Goal: Transaction & Acquisition: Subscribe to service/newsletter

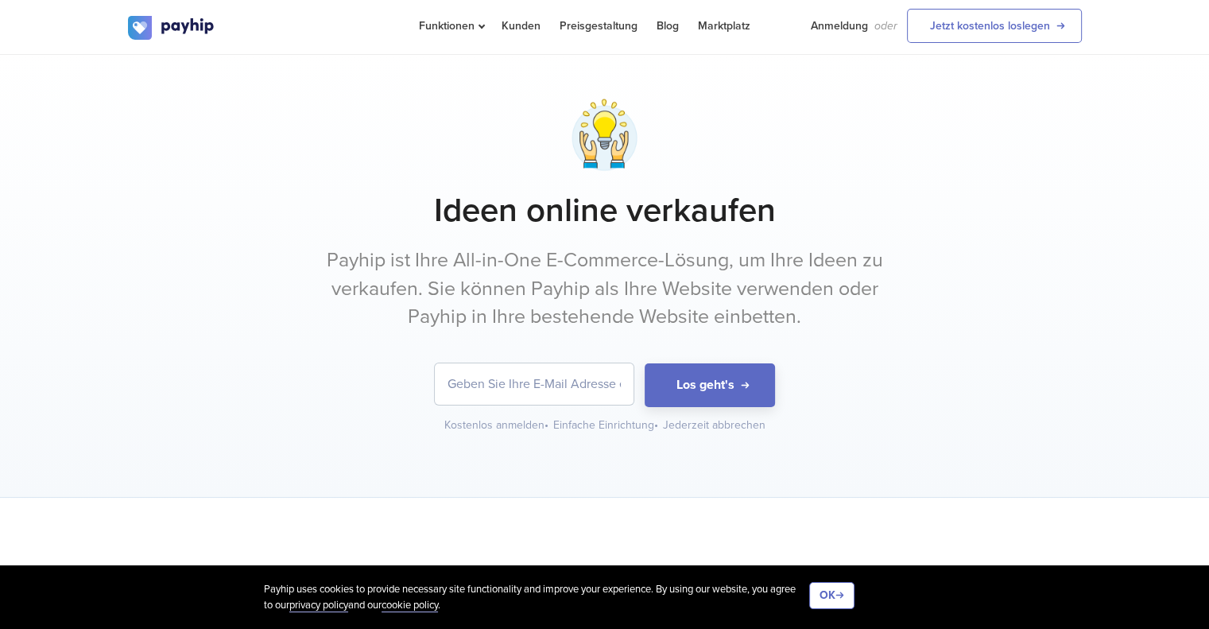
click at [534, 389] on input "email" at bounding box center [534, 383] width 199 height 41
click at [505, 375] on input "email" at bounding box center [534, 383] width 199 height 41
type input "[EMAIL_ADDRESS][DOMAIN_NAME]"
click at [448, 383] on input "[EMAIL_ADDRESS][DOMAIN_NAME]" at bounding box center [534, 383] width 199 height 41
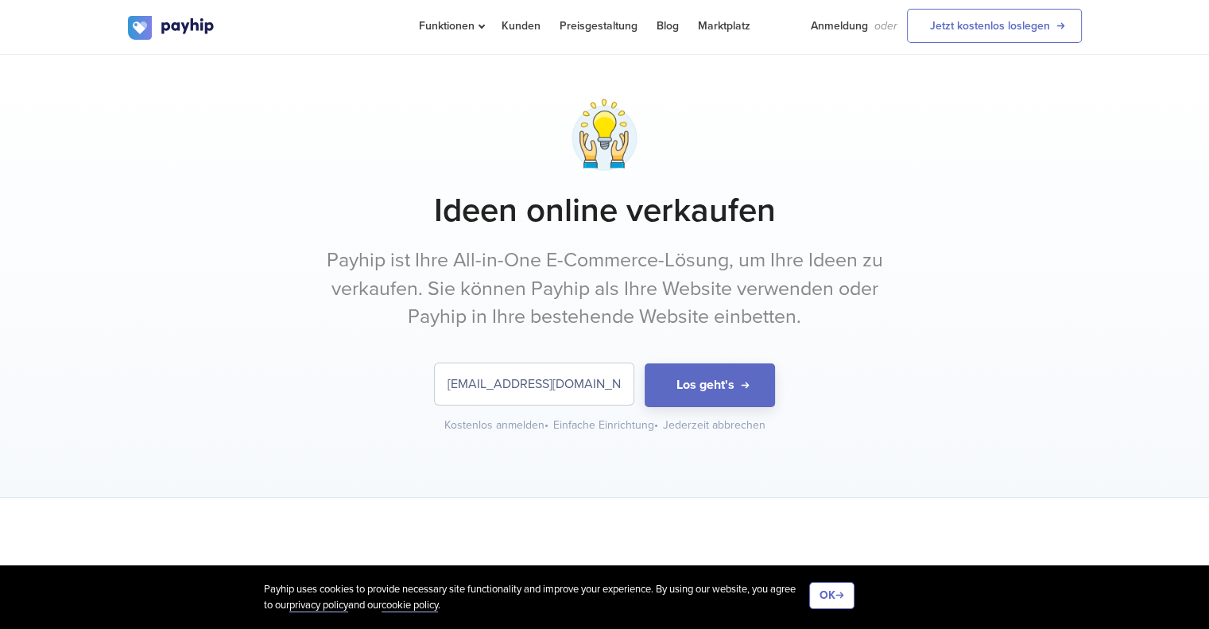
click at [356, 394] on form "[EMAIL_ADDRESS][DOMAIN_NAME] Los geht's" at bounding box center [605, 385] width 954 height 44
click at [719, 392] on button "Los geht's" at bounding box center [710, 385] width 130 height 44
click at [839, 21] on link "Anmeldung" at bounding box center [839, 26] width 57 height 52
